Goal: Information Seeking & Learning: Learn about a topic

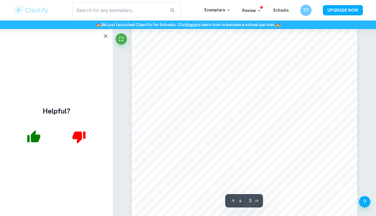
scroll to position [716, 0]
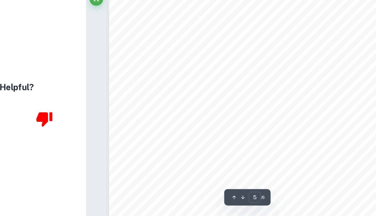
scroll to position [1470, 0]
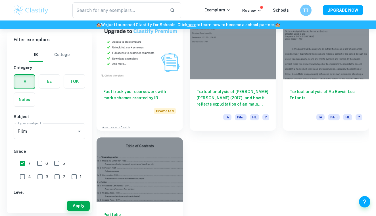
scroll to position [395, 0]
click at [26, 161] on input "7" at bounding box center [22, 163] width 11 height 11
click at [80, 208] on button "Apply" at bounding box center [78, 205] width 23 height 10
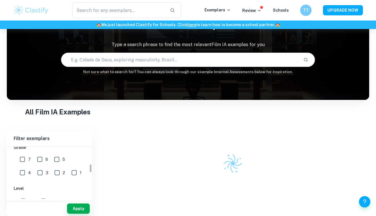
scroll to position [100, 0]
click at [28, 160] on input "7" at bounding box center [22, 162] width 11 height 11
checkbox input "true"
click at [40, 162] on input "6" at bounding box center [39, 162] width 11 height 11
checkbox input "true"
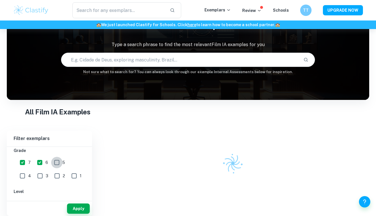
click at [56, 164] on input "5" at bounding box center [56, 162] width 11 height 11
checkbox input "true"
click at [28, 170] on input "4" at bounding box center [22, 175] width 11 height 11
checkbox input "true"
click at [72, 205] on button "Apply" at bounding box center [78, 208] width 23 height 10
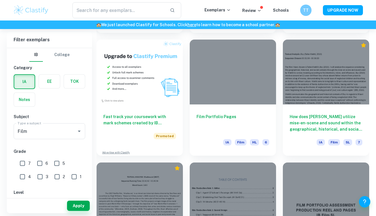
scroll to position [370, 0]
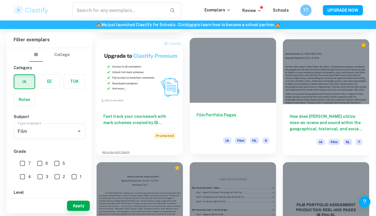
click at [194, 119] on div "Film Portfolio Pages IA Film HL 6" at bounding box center [233, 128] width 86 height 51
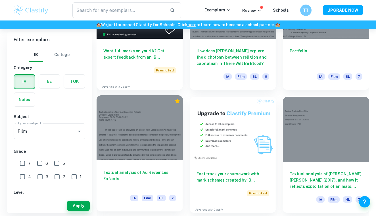
scroll to position [821, 0]
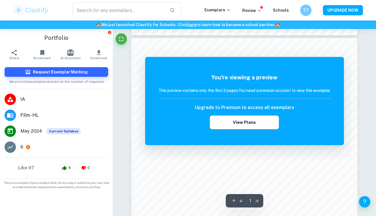
scroll to position [408, 0]
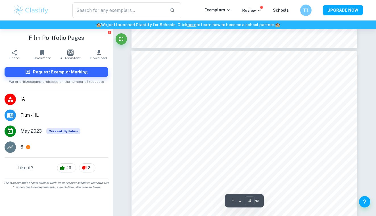
scroll to position [1023, 0]
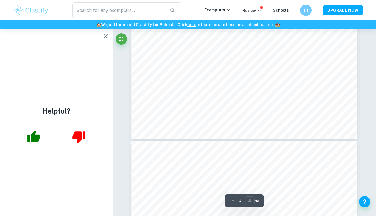
type input "3"
